Goal: Transaction & Acquisition: Purchase product/service

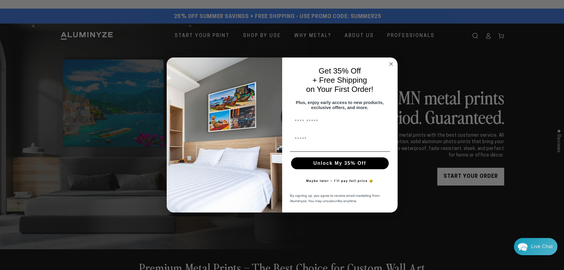
scroll to position [30, 0]
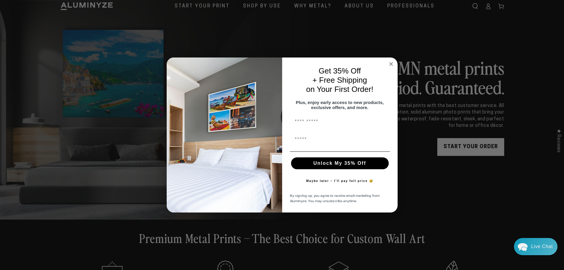
click at [390, 62] on icon "Close dialog" at bounding box center [390, 63] width 3 height 3
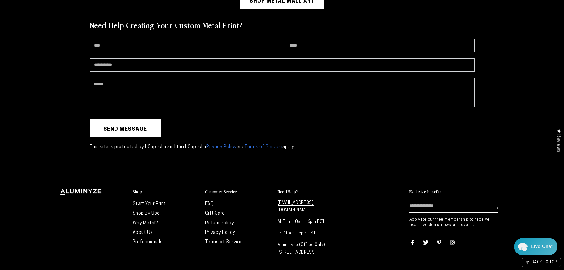
scroll to position [1692, 0]
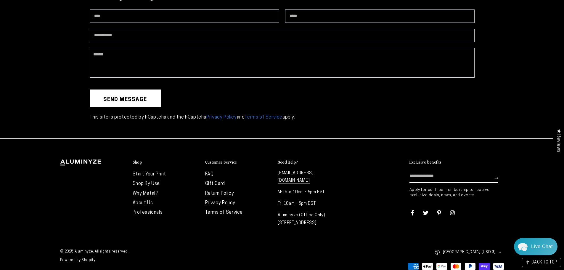
click at [144, 172] on link "Start Your Print" at bounding box center [150, 174] width 34 height 5
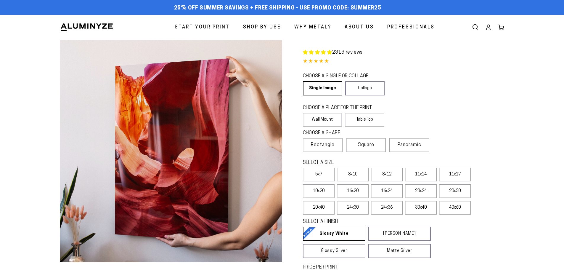
select select "**********"
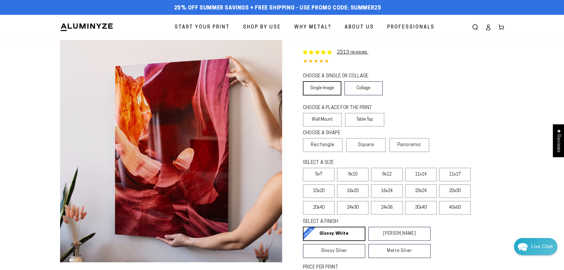
click at [317, 89] on link "Single Image" at bounding box center [322, 88] width 38 height 14
click at [323, 119] on label "Wall Mount" at bounding box center [322, 120] width 39 height 14
click at [326, 142] on span "Rectangle" at bounding box center [323, 144] width 24 height 7
click at [315, 189] on label "10x20" at bounding box center [319, 191] width 32 height 14
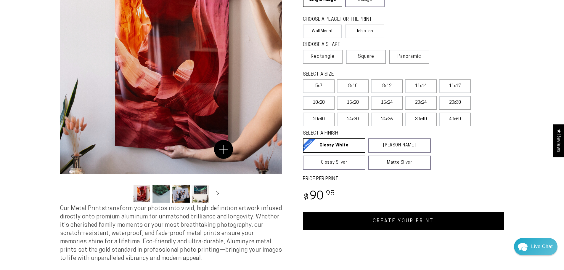
scroll to position [89, 0]
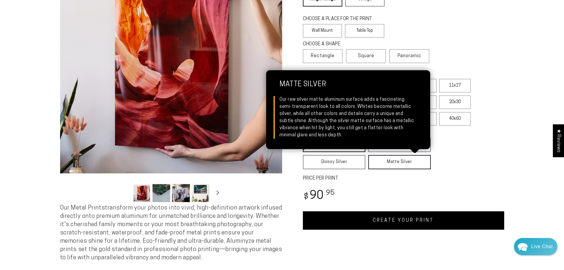
click at [392, 163] on link "Matte Silver Matte Silver Our raw silver matte aluminum surface adds a fascinat…" at bounding box center [399, 162] width 62 height 14
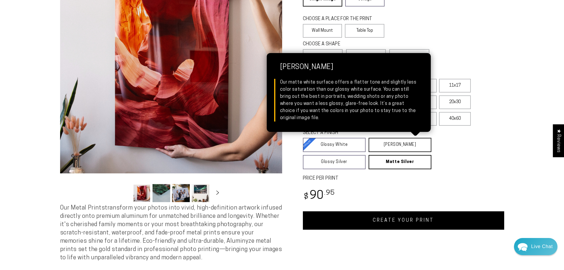
click at [401, 144] on link "Matte White Matte White Our matte white surface offers a flatter tone and sligh…" at bounding box center [399, 145] width 63 height 14
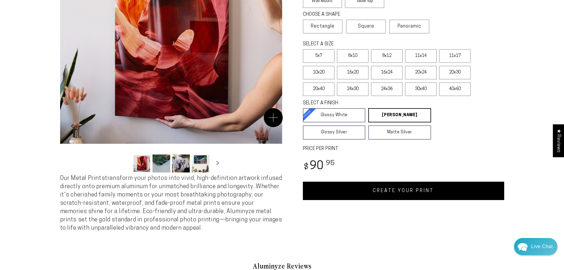
scroll to position [0, 0]
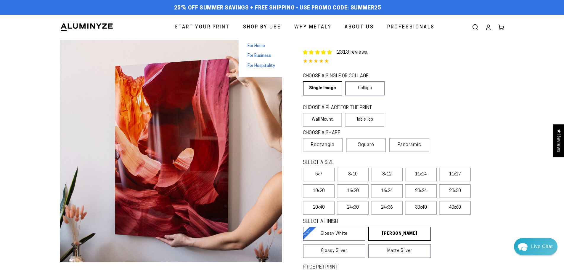
click at [264, 46] on span "For Home" at bounding box center [255, 46] width 17 height 6
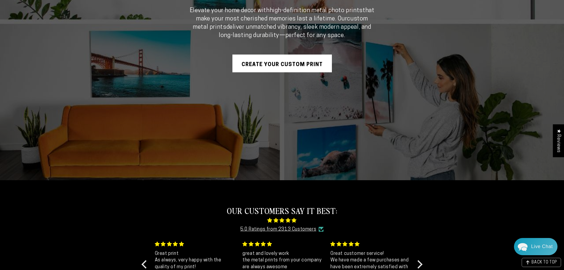
scroll to position [178, 0]
click at [286, 65] on link "Create Your Custom Print" at bounding box center [281, 63] width 99 height 18
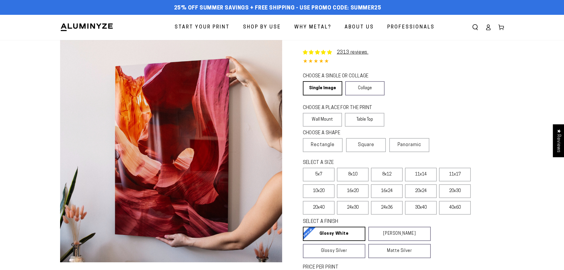
select select "**********"
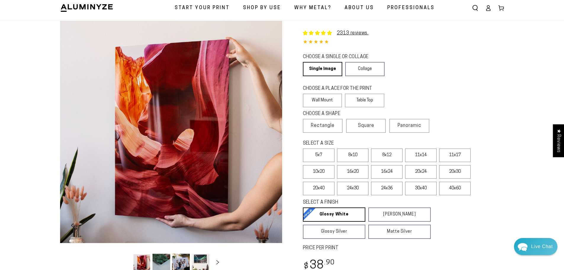
scroll to position [30, 0]
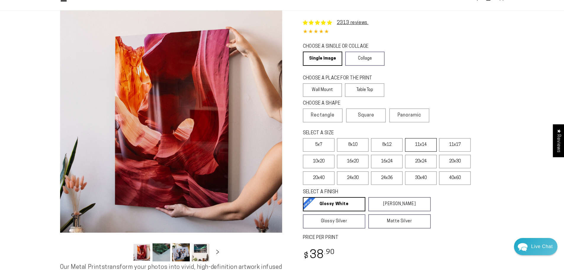
click at [423, 142] on label "11x14" at bounding box center [421, 145] width 32 height 14
click at [320, 162] on label "10x20" at bounding box center [319, 161] width 32 height 14
click at [356, 179] on label "24x30" at bounding box center [353, 178] width 32 height 14
click at [316, 158] on label "10x20" at bounding box center [319, 161] width 32 height 14
click at [322, 158] on label "10x20" at bounding box center [319, 161] width 32 height 14
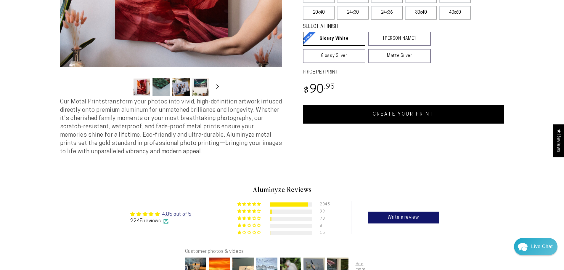
scroll to position [178, 0]
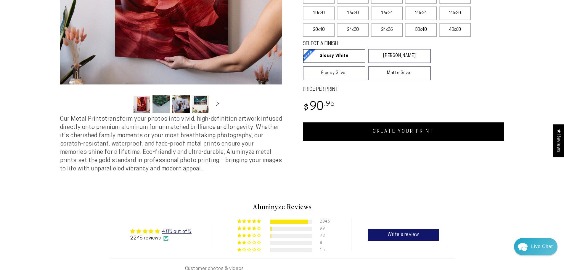
click at [394, 138] on link "CREATE YOUR PRINT" at bounding box center [403, 131] width 201 height 18
